Goal: Book appointment/travel/reservation: Book appointment/travel/reservation

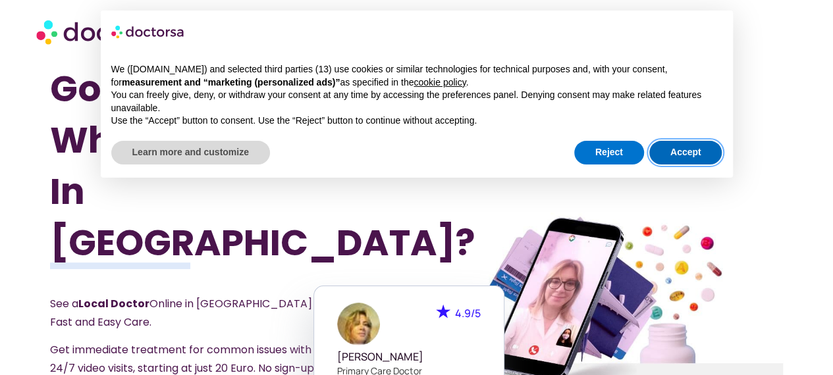
click at [686, 149] on button "Accept" at bounding box center [685, 153] width 73 height 24
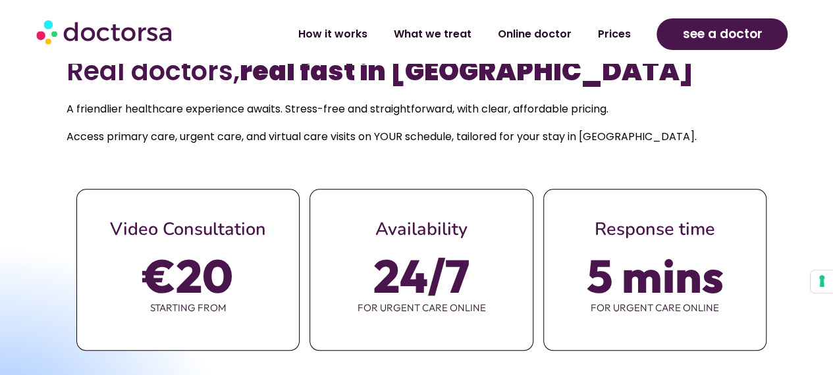
scroll to position [658, 0]
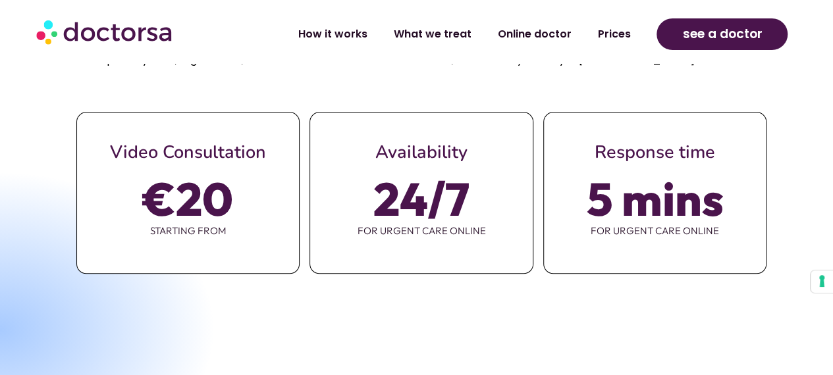
click at [198, 180] on span "€20" at bounding box center [188, 198] width 90 height 37
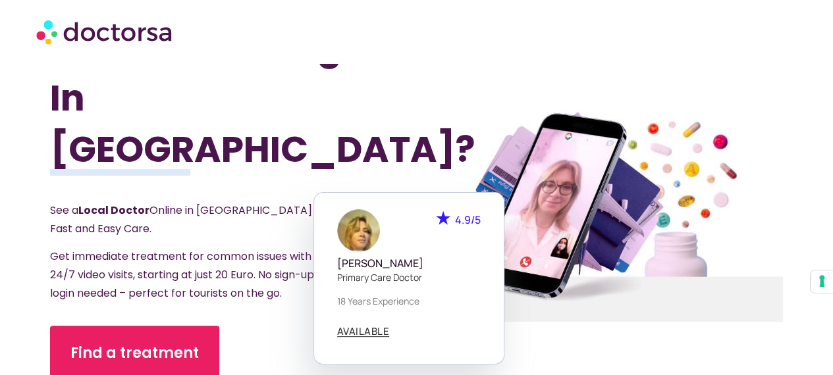
scroll to position [66, 0]
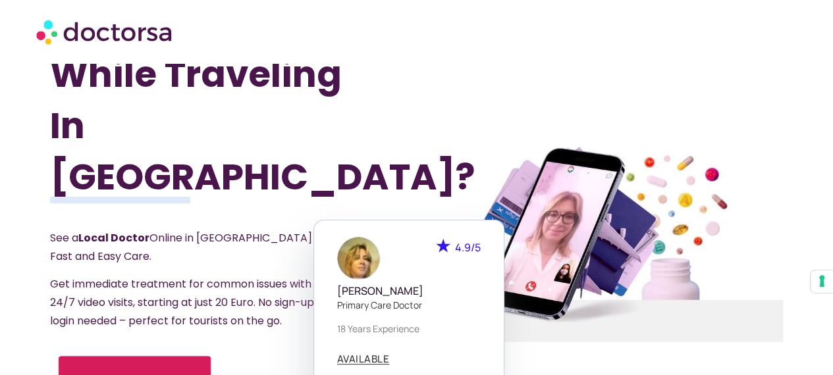
click at [164, 371] on span "Find a treatment" at bounding box center [135, 380] width 116 height 19
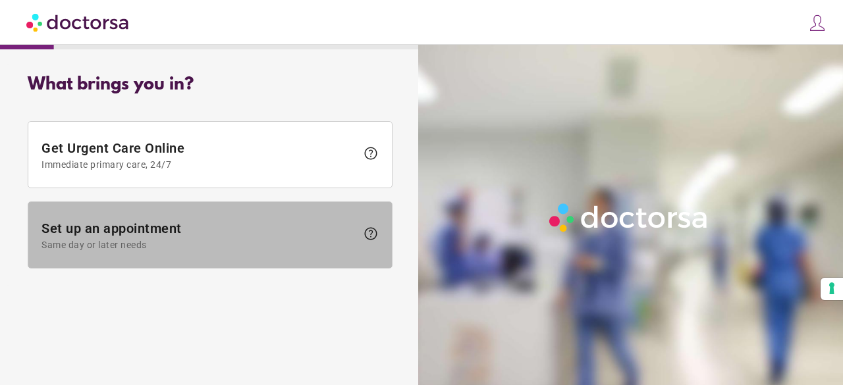
click at [174, 226] on span "Set up an appointment Same day or later needs" at bounding box center [198, 236] width 315 height 30
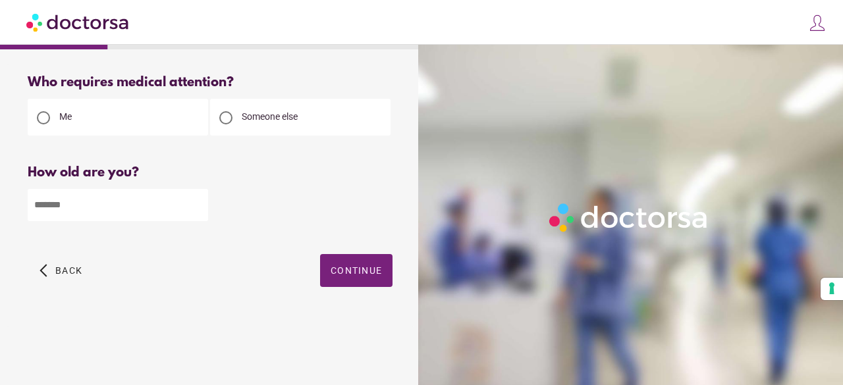
click at [224, 118] on div at bounding box center [225, 117] width 13 height 13
click at [101, 211] on input "number" at bounding box center [118, 205] width 180 height 32
type input "**"
click at [355, 276] on span "Continue" at bounding box center [355, 270] width 51 height 11
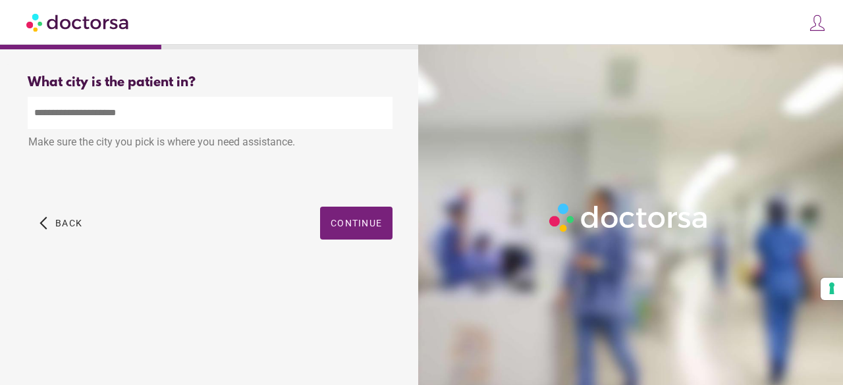
click at [189, 113] on input "text" at bounding box center [210, 113] width 365 height 32
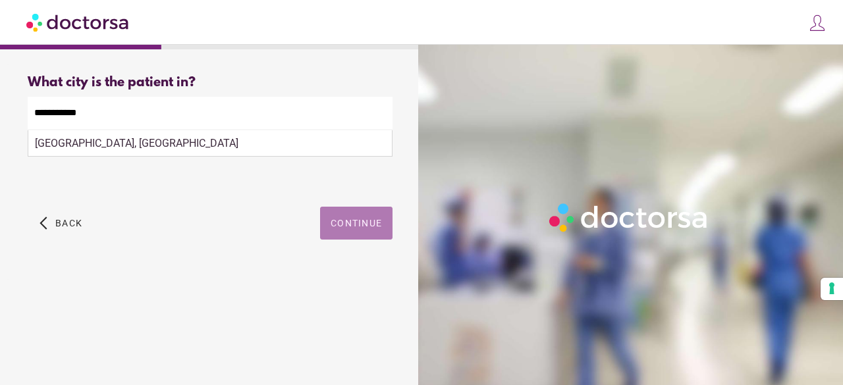
click at [383, 217] on span "button" at bounding box center [356, 223] width 72 height 33
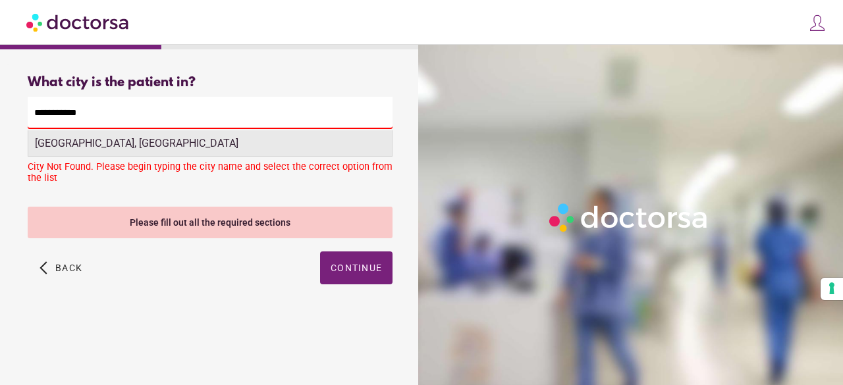
click at [190, 151] on div "[GEOGRAPHIC_DATA], [GEOGRAPHIC_DATA]" at bounding box center [209, 143] width 363 height 26
type input "**********"
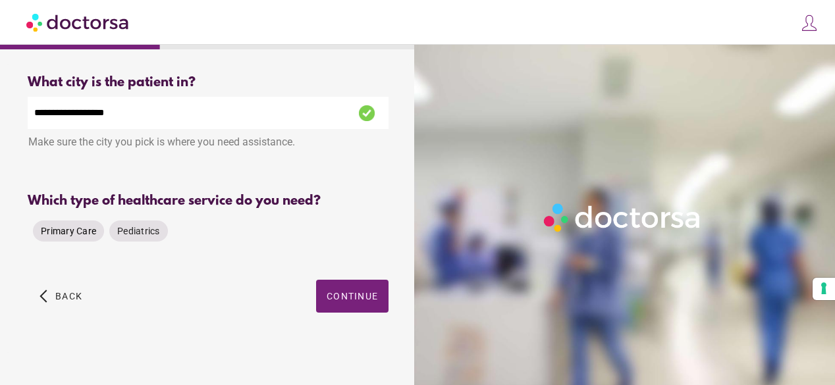
click at [76, 236] on span "Primary Care" at bounding box center [68, 231] width 55 height 11
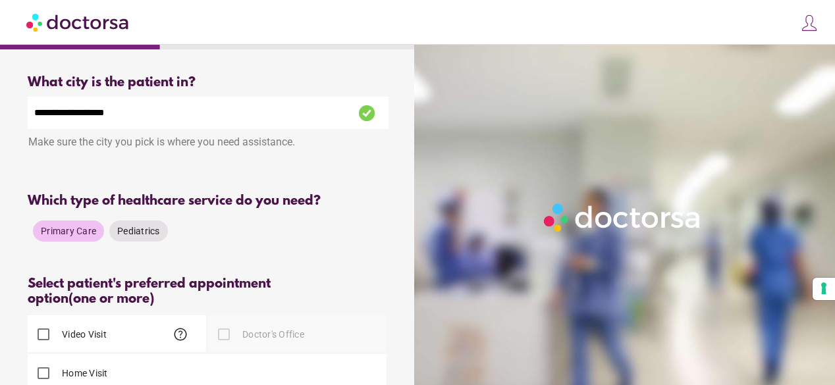
scroll to position [132, 0]
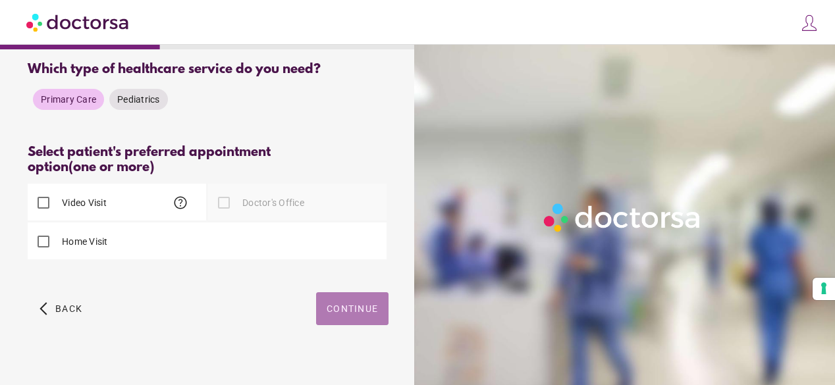
click at [365, 314] on span "Continue" at bounding box center [351, 308] width 51 height 11
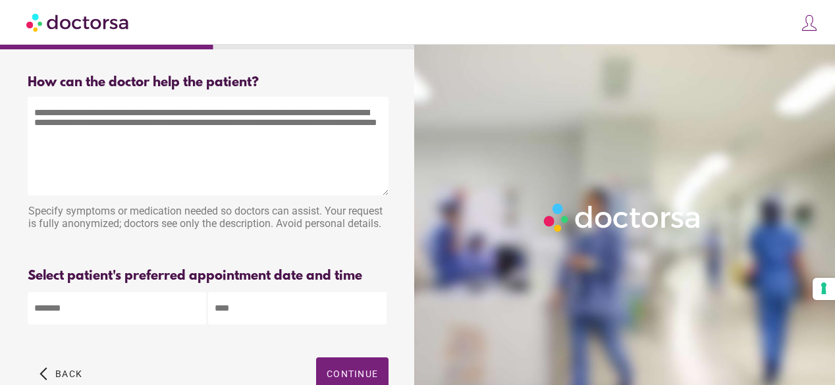
click at [129, 110] on textarea at bounding box center [208, 146] width 361 height 99
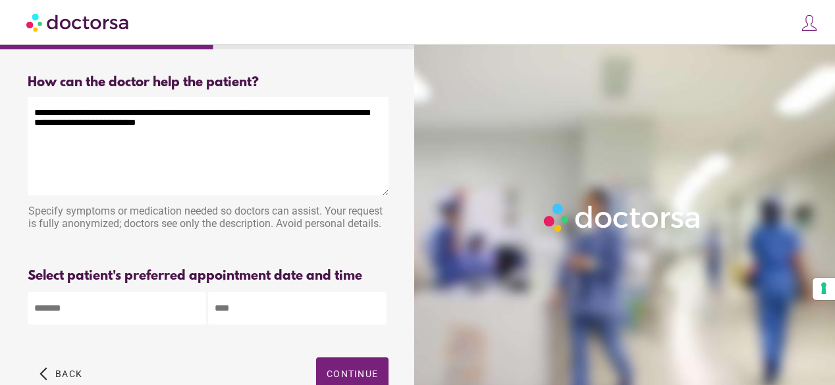
type textarea "**********"
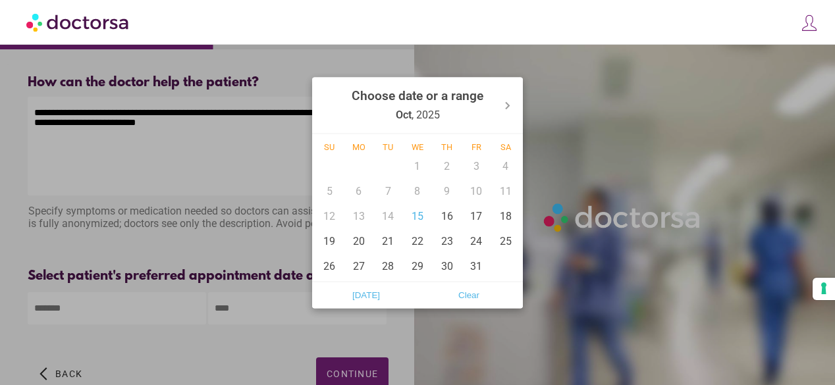
click at [142, 310] on body "**********" at bounding box center [417, 231] width 835 height 463
click at [422, 216] on div "15" at bounding box center [418, 215] width 30 height 25
type input "******"
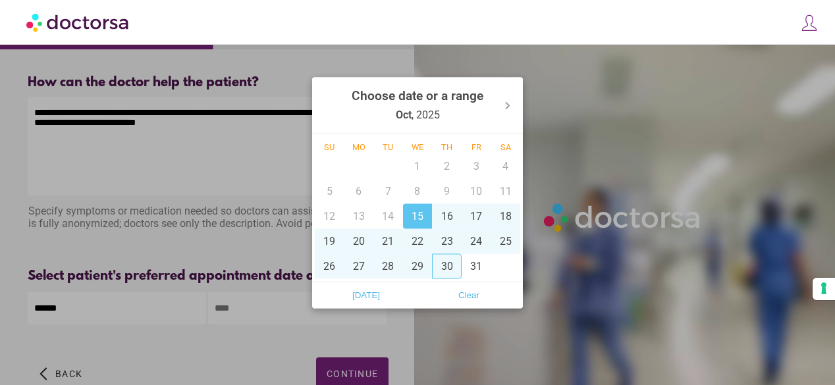
click at [242, 319] on div at bounding box center [417, 192] width 835 height 385
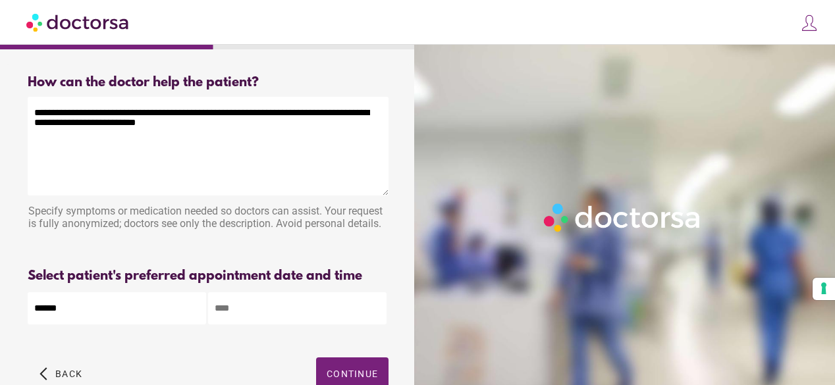
click at [245, 324] on input "text" at bounding box center [297, 308] width 178 height 32
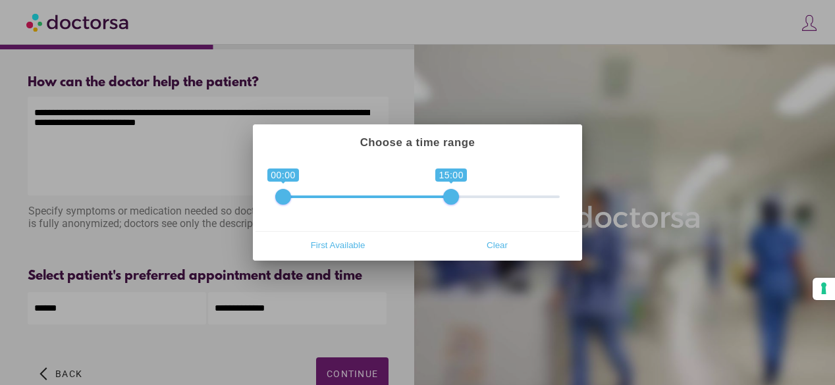
drag, startPoint x: 554, startPoint y: 201, endPoint x: 457, endPoint y: 201, distance: 96.8
click at [457, 201] on span at bounding box center [451, 197] width 16 height 16
drag, startPoint x: 452, startPoint y: 197, endPoint x: 460, endPoint y: 197, distance: 7.9
click at [460, 197] on span at bounding box center [462, 197] width 16 height 16
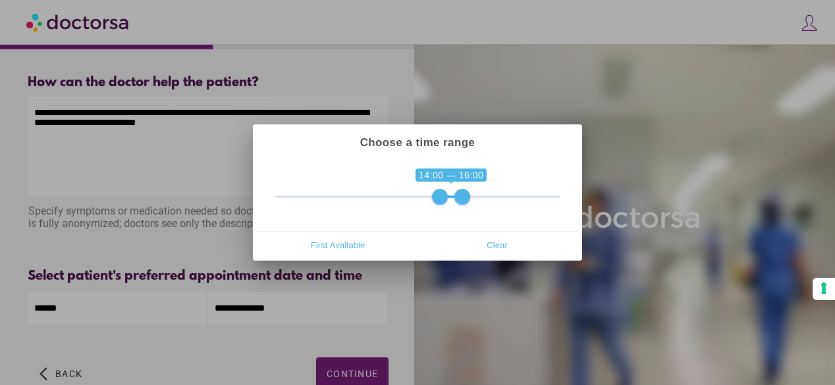
type input "**********"
drag, startPoint x: 282, startPoint y: 194, endPoint x: 448, endPoint y: 197, distance: 166.6
click at [448, 197] on span at bounding box center [451, 197] width 16 height 16
click at [342, 375] on div at bounding box center [417, 192] width 835 height 385
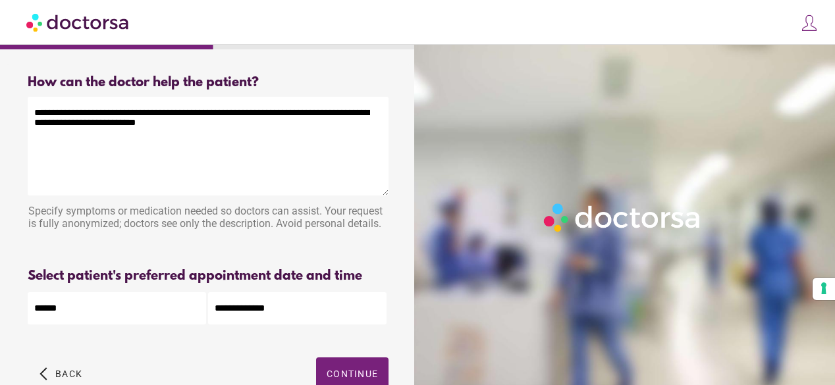
scroll to position [81, 0]
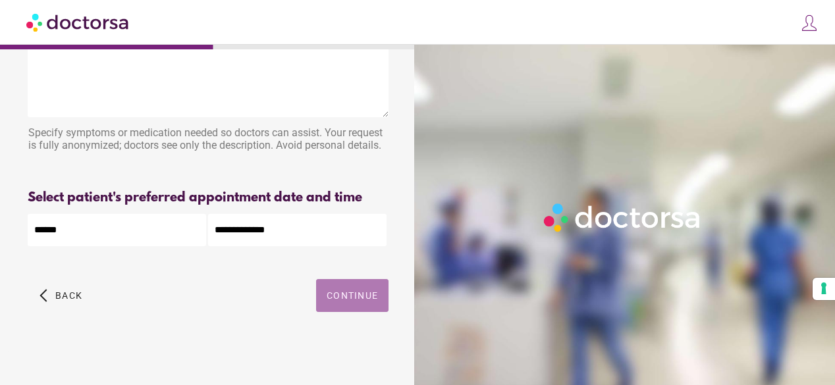
click at [355, 297] on span "Continue" at bounding box center [351, 295] width 51 height 11
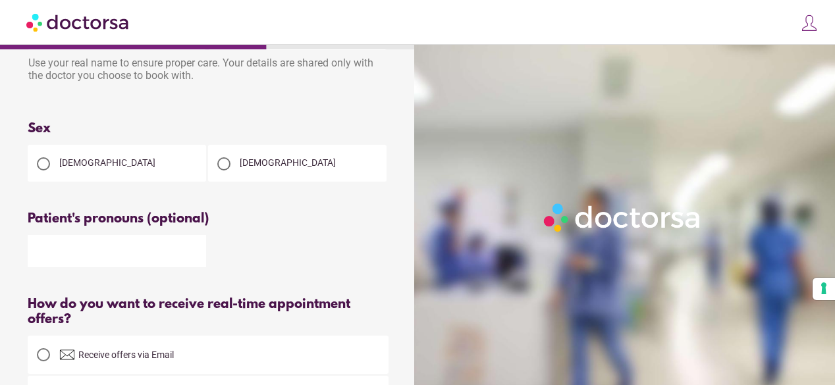
scroll to position [0, 0]
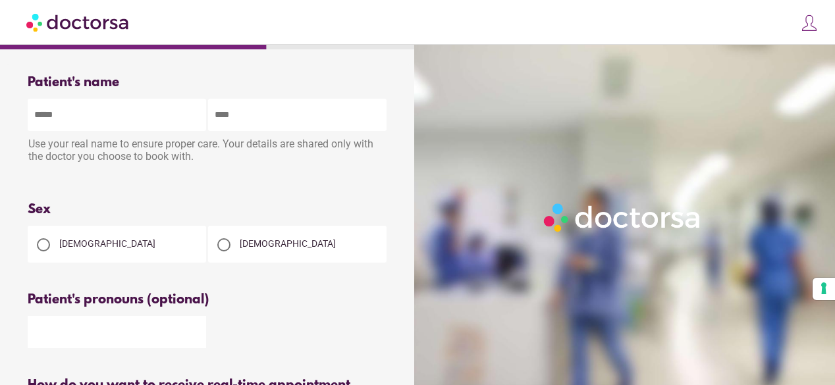
click at [126, 129] on input "text" at bounding box center [117, 115] width 178 height 32
type input "******"
type input "**********"
click at [54, 249] on div at bounding box center [43, 245] width 26 height 26
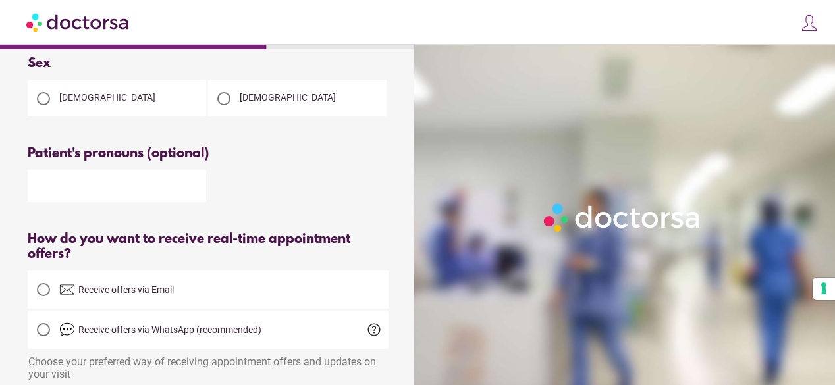
scroll to position [197, 0]
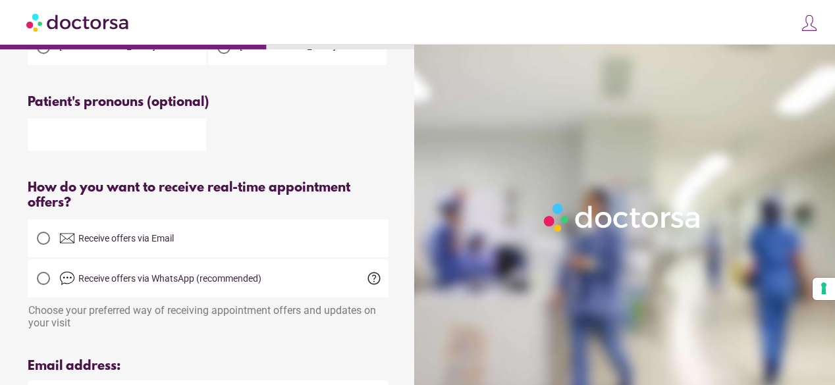
click at [40, 245] on div at bounding box center [43, 238] width 13 height 13
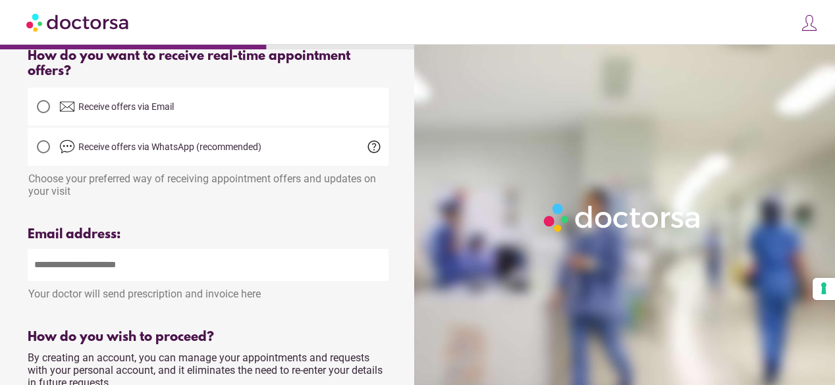
click at [107, 260] on input "email" at bounding box center [208, 265] width 361 height 32
type input "**********"
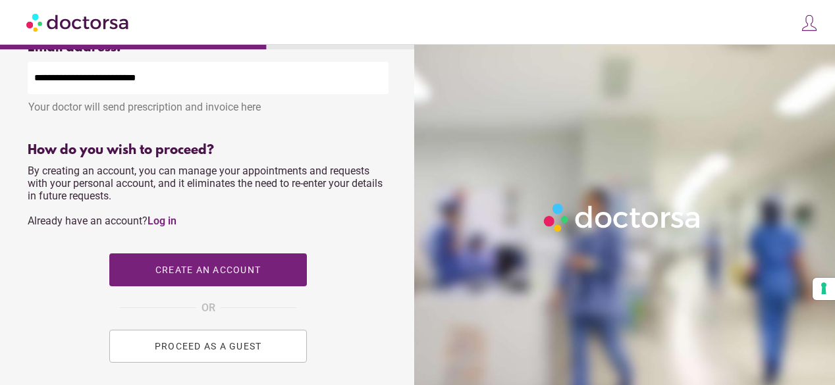
scroll to position [527, 0]
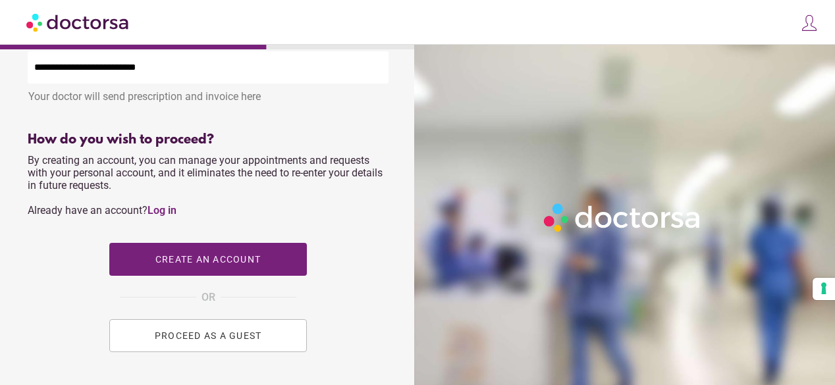
click at [208, 341] on span "PROCEED AS A GUEST" at bounding box center [208, 335] width 107 height 11
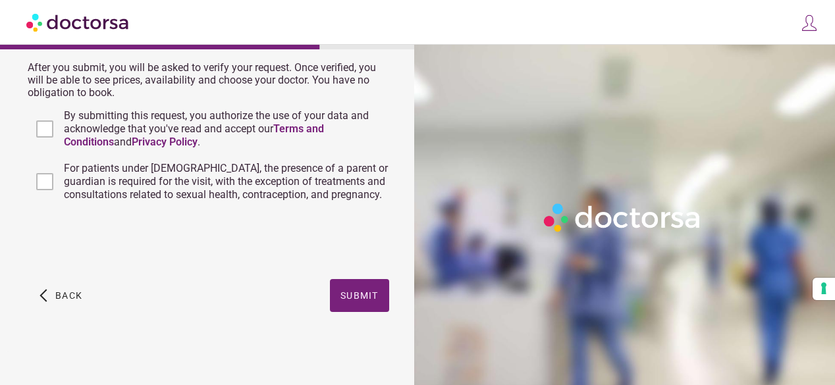
scroll to position [650, 0]
click at [355, 296] on span "Submit" at bounding box center [359, 295] width 38 height 11
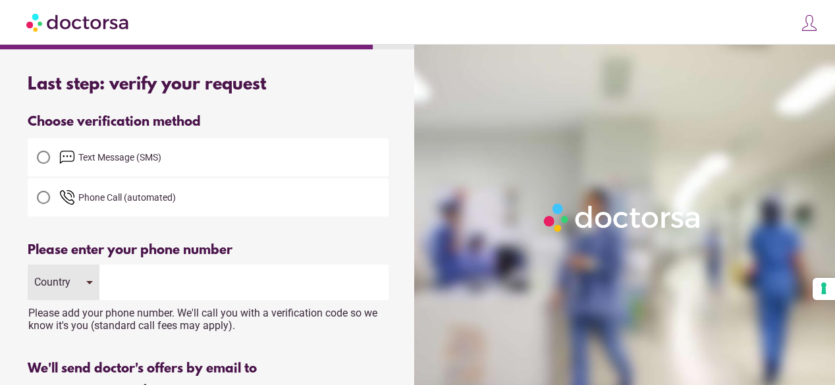
click at [69, 154] on img at bounding box center [67, 157] width 16 height 16
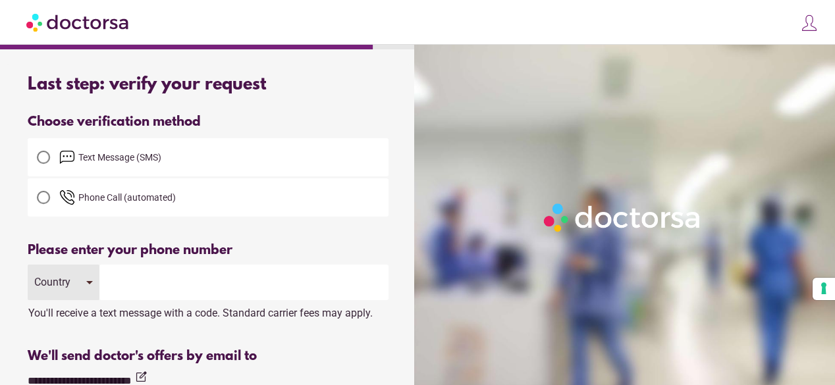
click at [74, 291] on div "Country" at bounding box center [64, 283] width 72 height 36
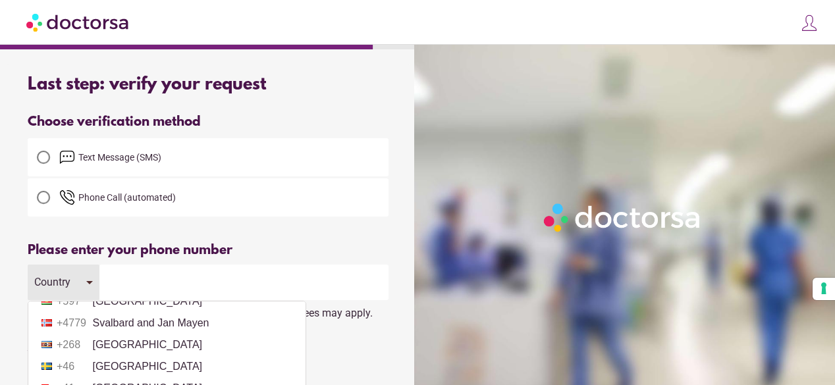
scroll to position [4542, 0]
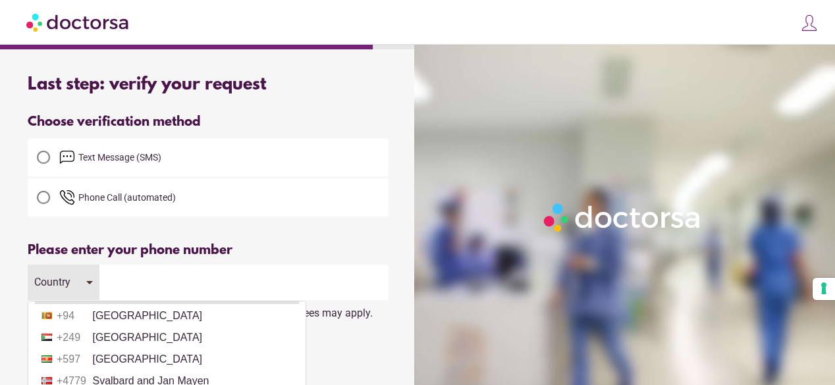
click at [95, 304] on li "+34 Spain" at bounding box center [167, 294] width 264 height 20
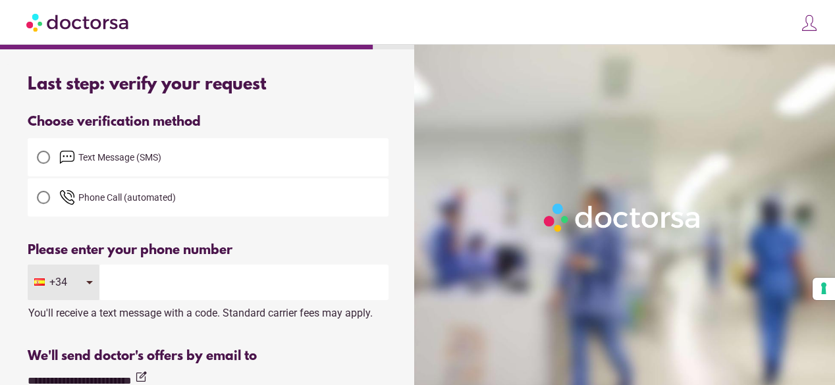
click at [144, 299] on input "tel" at bounding box center [243, 283] width 289 height 36
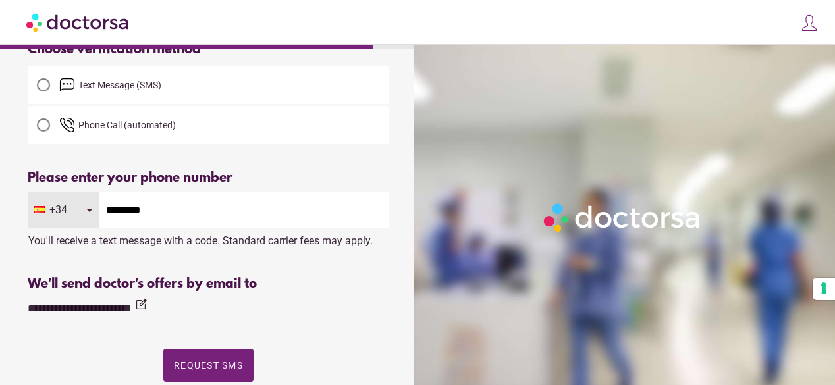
scroll to position [132, 0]
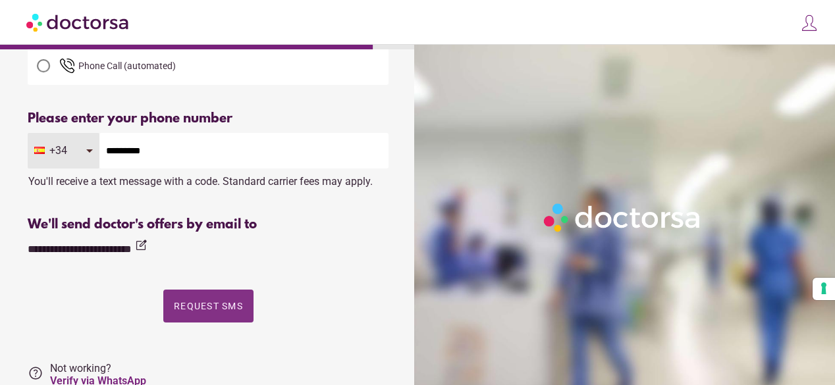
type input "*********"
click at [221, 310] on span "Request SMS" at bounding box center [208, 306] width 69 height 11
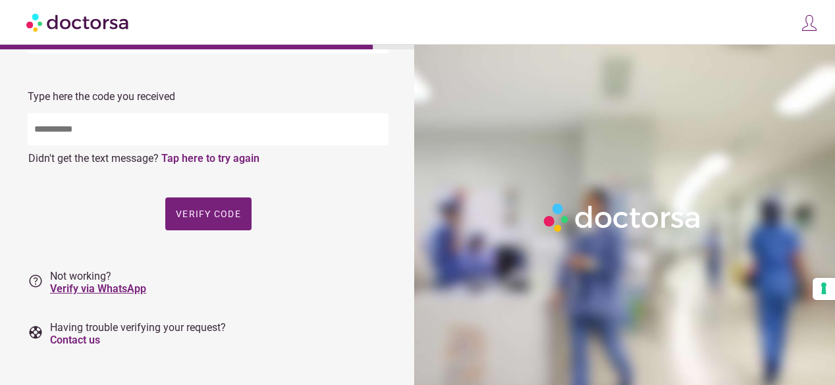
scroll to position [181, 0]
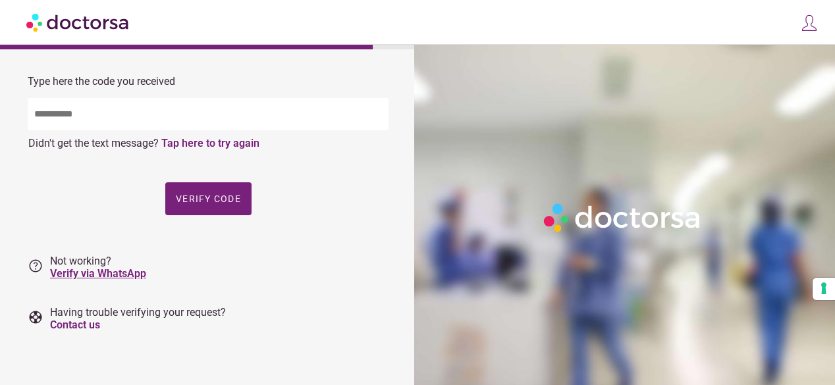
click at [79, 278] on link "Verify via WhatsApp" at bounding box center [98, 273] width 96 height 13
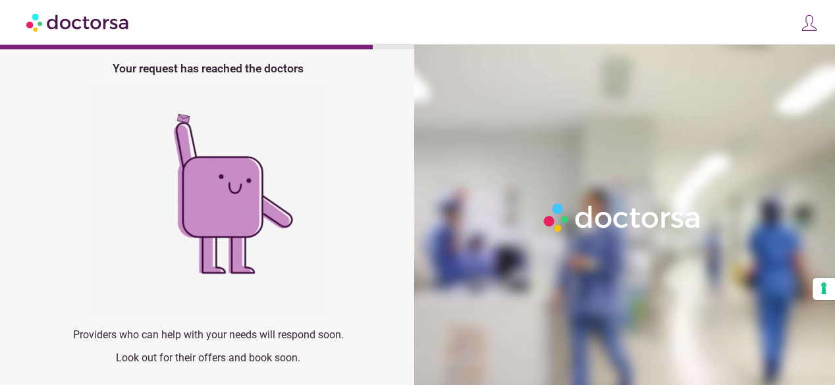
scroll to position [0, 0]
